Goal: Check status: Check status

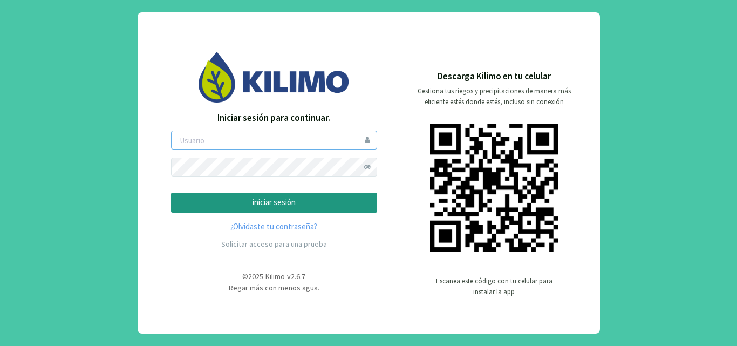
click at [236, 140] on input "email" at bounding box center [274, 139] width 206 height 19
type input "fpereira"
click at [257, 201] on p "iniciar sesión" at bounding box center [274, 202] width 188 height 12
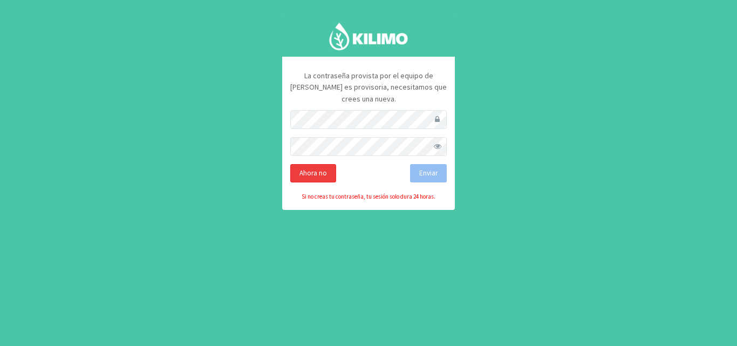
click at [329, 164] on div "Ahora no" at bounding box center [313, 173] width 46 height 18
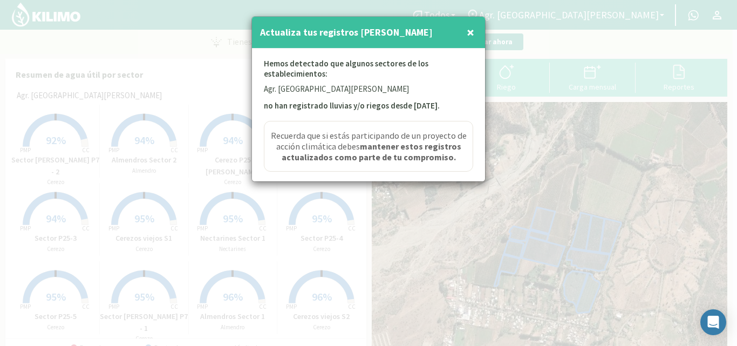
click at [470, 29] on span "×" at bounding box center [470, 32] width 8 height 18
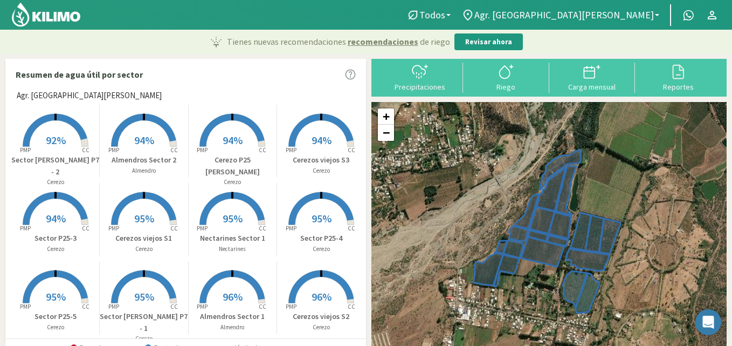
click at [59, 146] on span "92%" at bounding box center [56, 139] width 20 height 13
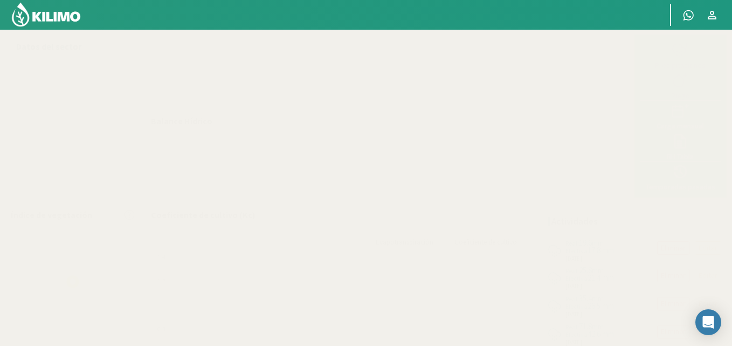
select select "14: Object"
